Goal: Obtain resource: Download file/media

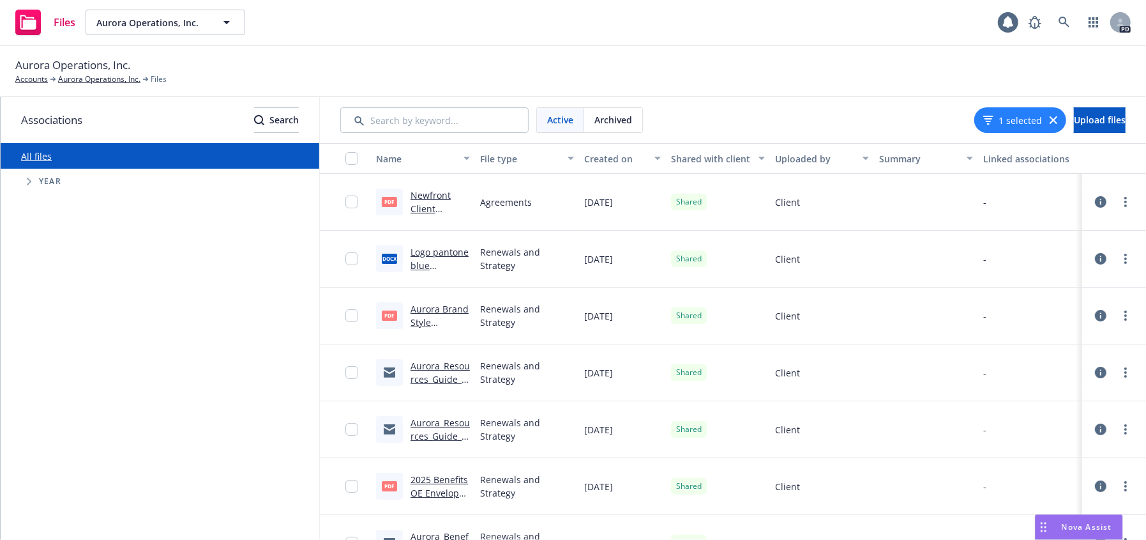
click at [437, 194] on link "Newfront Client Services Order Form Aurora [DATE].pdf" at bounding box center [436, 228] width 50 height 79
